Goal: Task Accomplishment & Management: Manage account settings

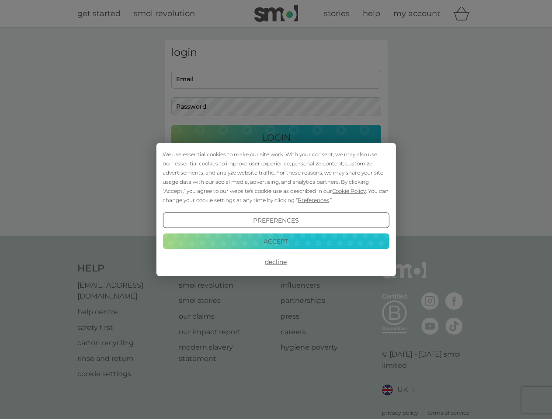
click at [349, 191] on span "Cookie Policy" at bounding box center [349, 191] width 34 height 7
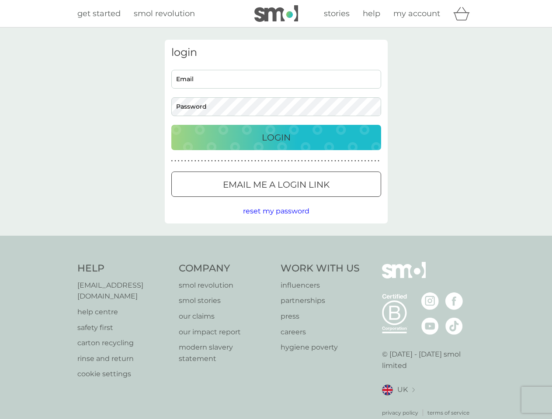
click at [312, 200] on div "login Email Password Login ● ● ● ● ● ● ● ● ● ● ● ● ● ● ● ● ● ● ● ● ● ● ● ● ● ● …" at bounding box center [276, 132] width 223 height 184
click at [276, 221] on div "login Email Password Login ● ● ● ● ● ● ● ● ● ● ● ● ● ● ● ● ● ● ● ● ● ● ● ● ● ● …" at bounding box center [276, 132] width 223 height 184
click at [276, 262] on div "Help [EMAIL_ADDRESS][DOMAIN_NAME] help centre safety first carton recycling rin…" at bounding box center [276, 339] width 398 height 155
click at [276, 241] on div "Help [EMAIL_ADDRESS][DOMAIN_NAME] help centre safety first carton recycling rin…" at bounding box center [276, 340] width 552 height 208
